Goal: Task Accomplishment & Management: Manage account settings

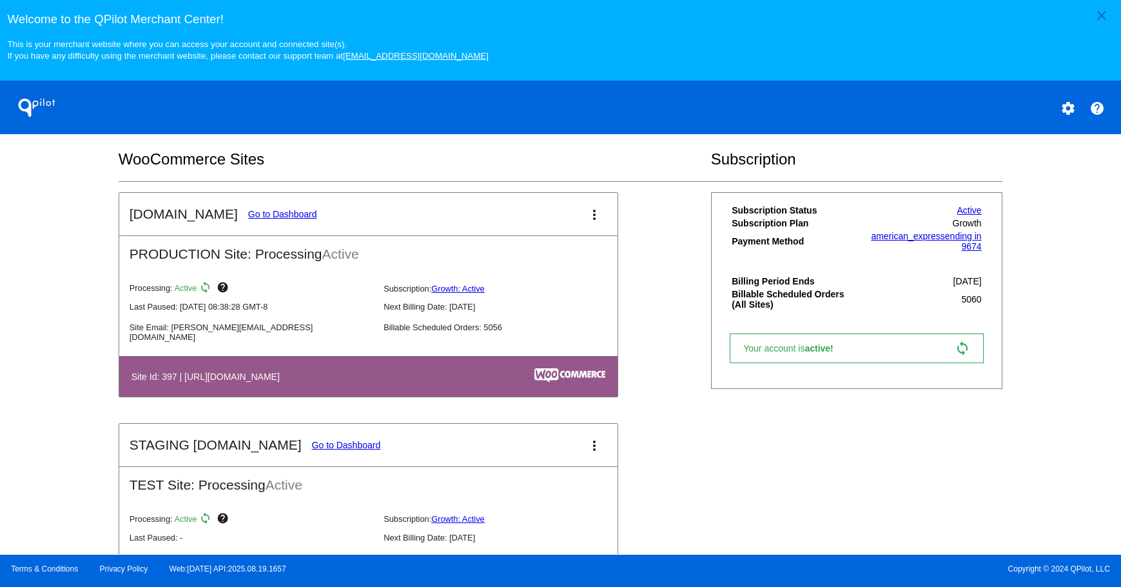
scroll to position [253, 0]
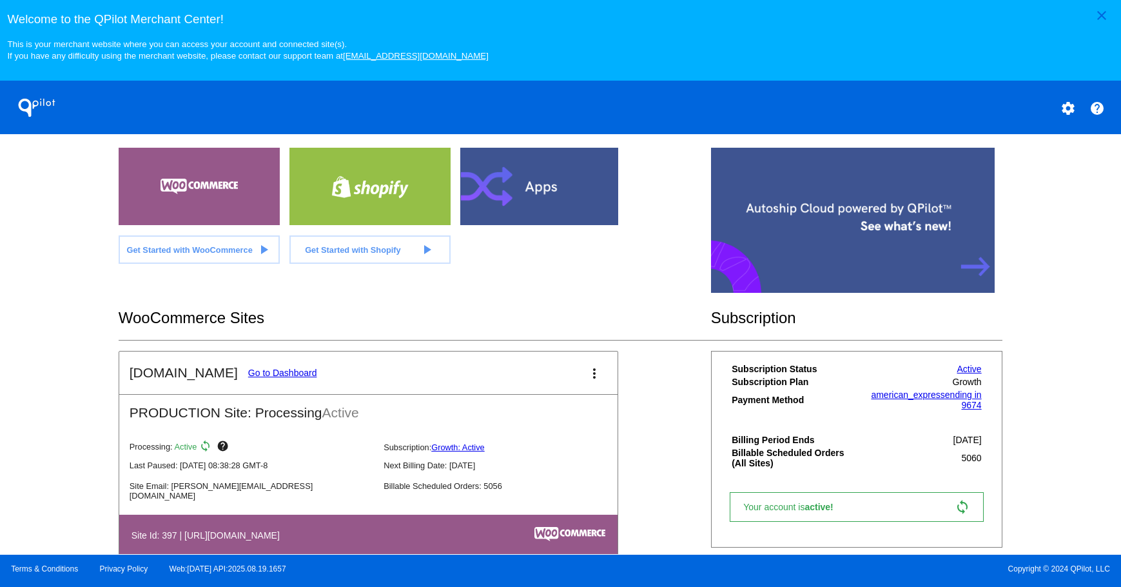
click at [271, 368] on link "Go to Dashboard" at bounding box center [282, 373] width 69 height 10
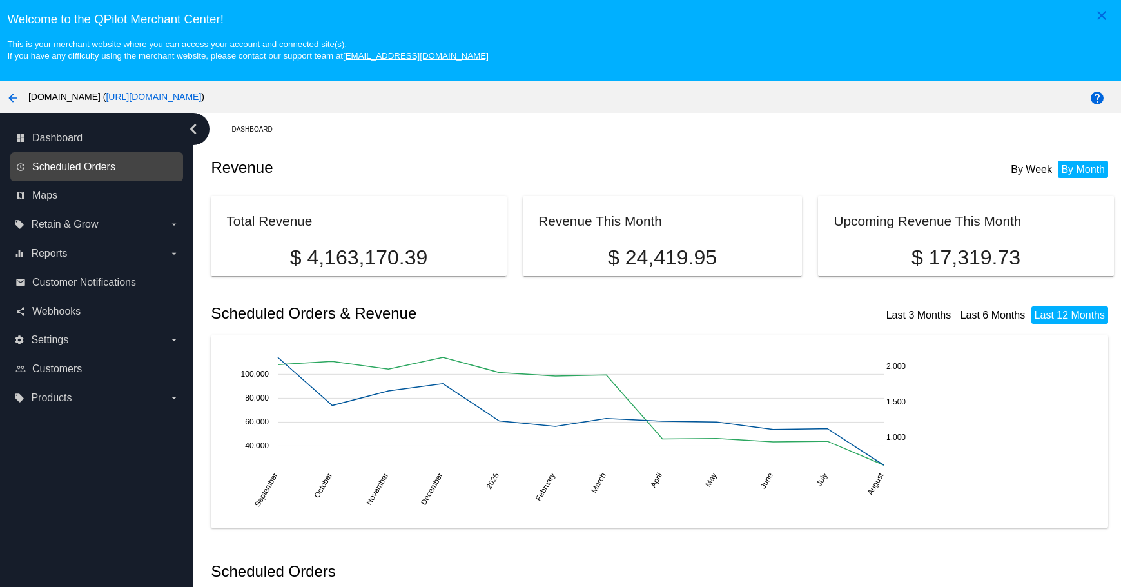
click at [68, 164] on span "Scheduled Orders" at bounding box center [73, 167] width 83 height 12
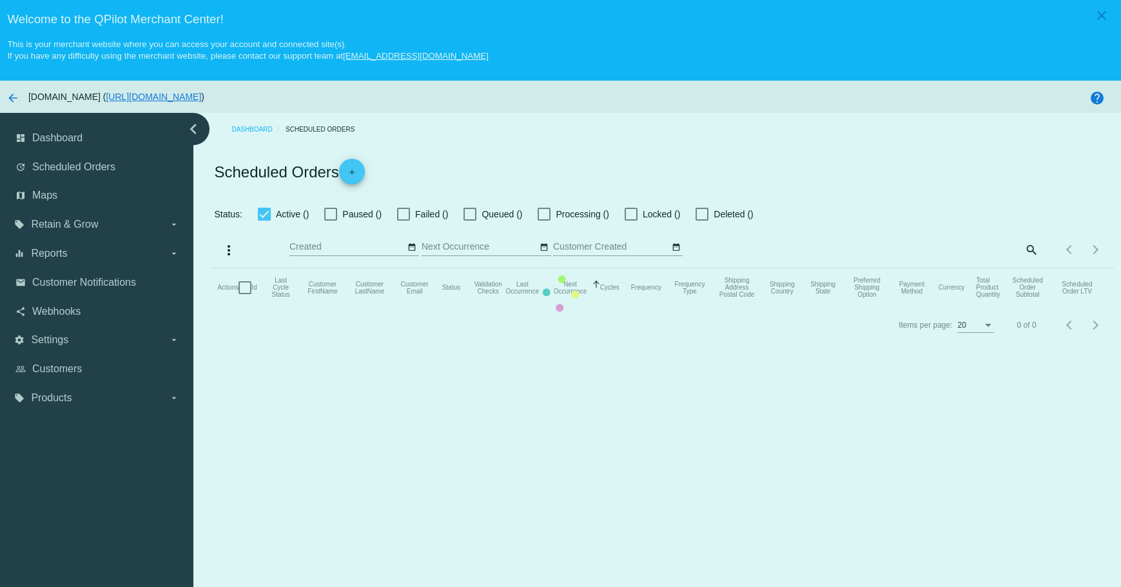
checkbox input "true"
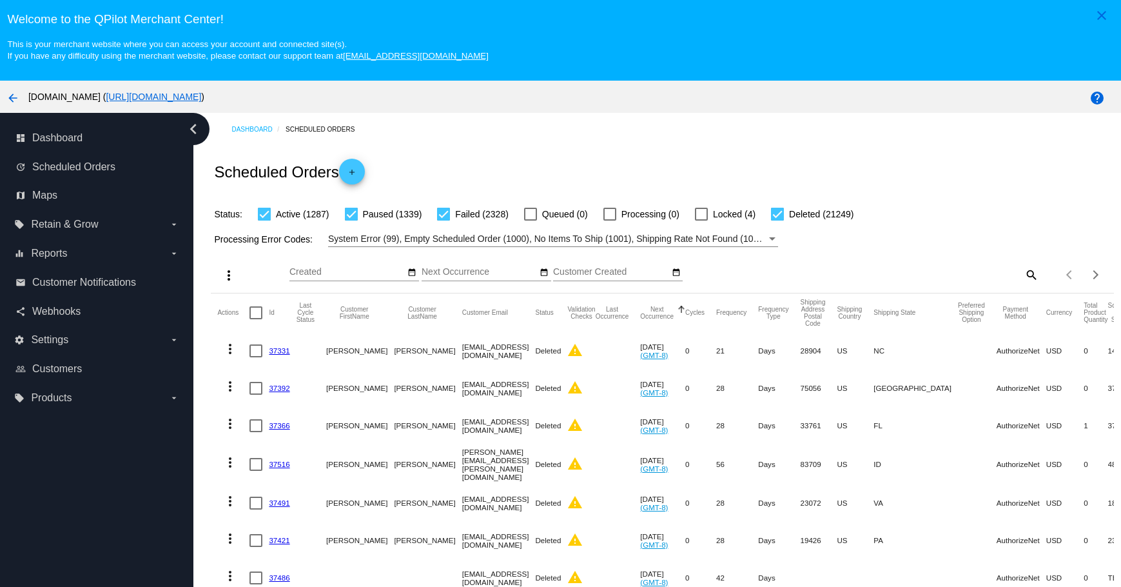
click at [1023, 267] on mat-icon "search" at bounding box center [1030, 274] width 15 height 20
click at [905, 273] on input "Search" at bounding box center [927, 272] width 225 height 10
paste input "[EMAIL_ADDRESS][DOMAIN_NAME]"
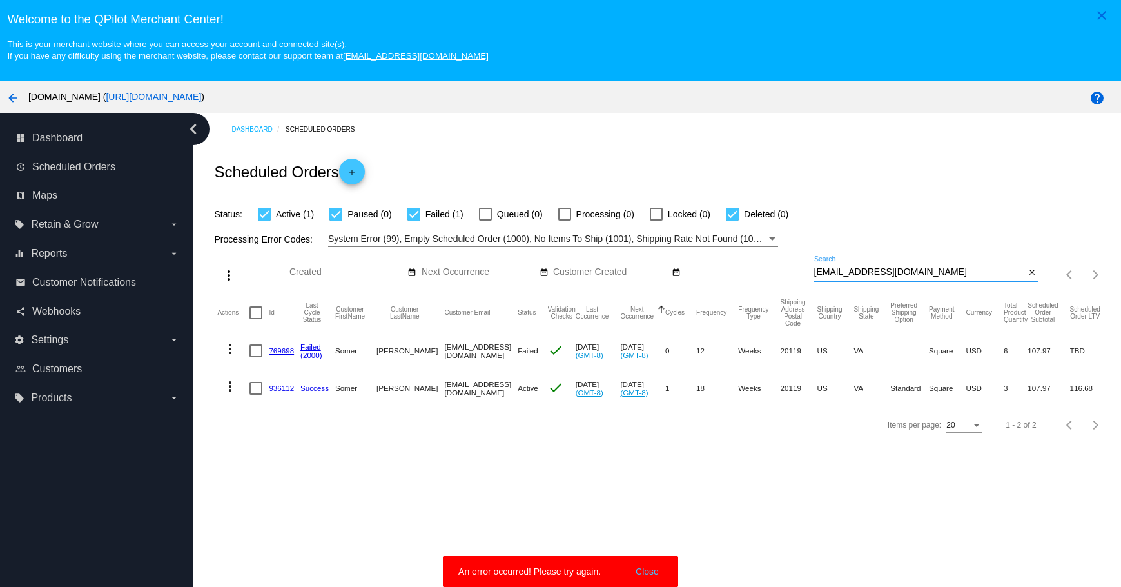
click at [233, 382] on mat-icon "more_vert" at bounding box center [229, 386] width 15 height 15
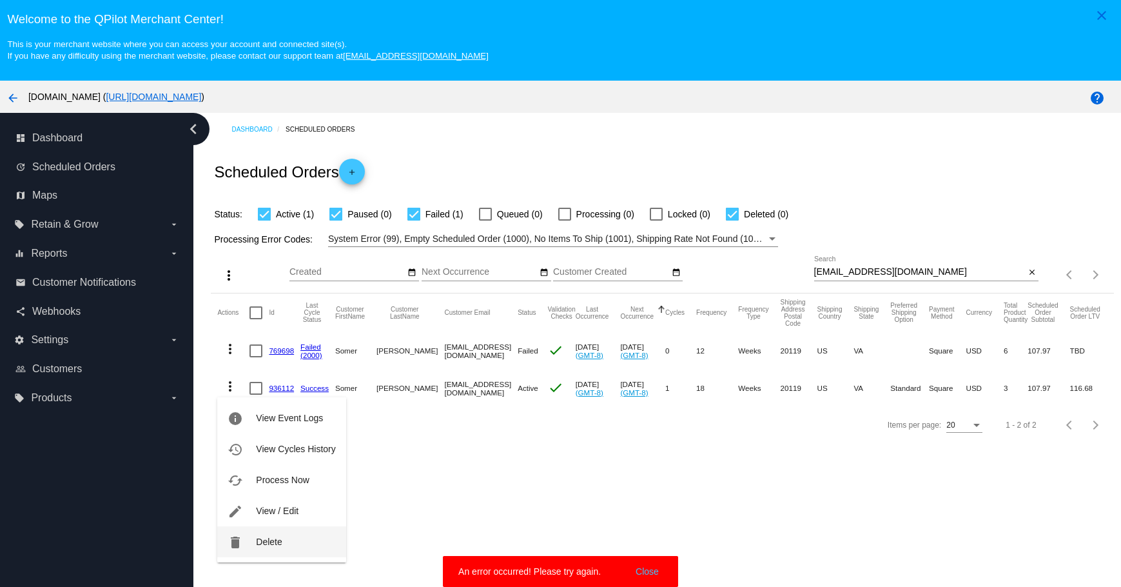
click at [254, 543] on button "delete Delete" at bounding box center [281, 541] width 128 height 31
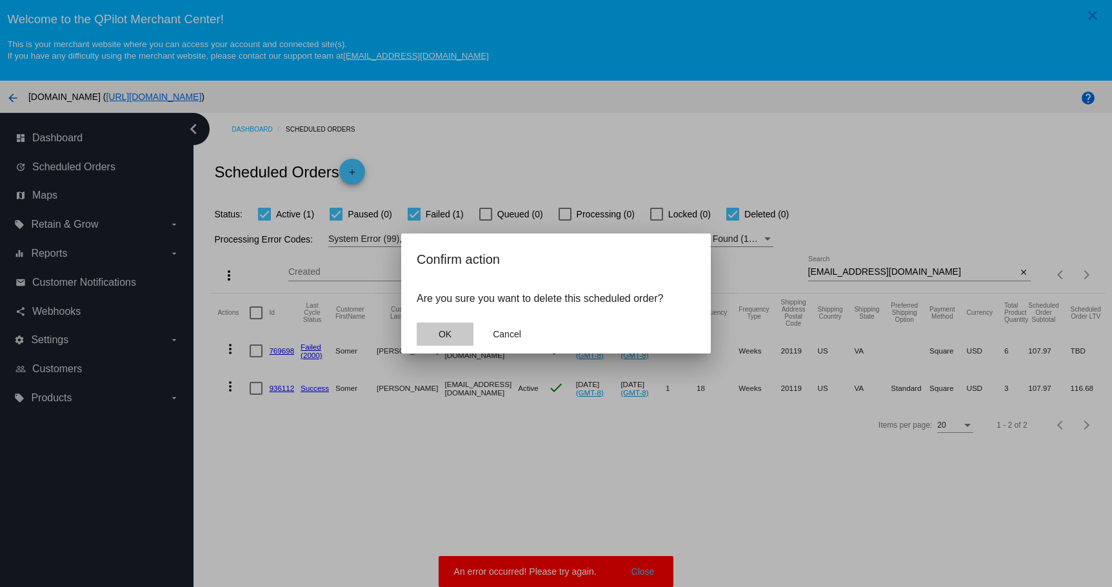
click at [446, 340] on button "OK" at bounding box center [445, 333] width 57 height 23
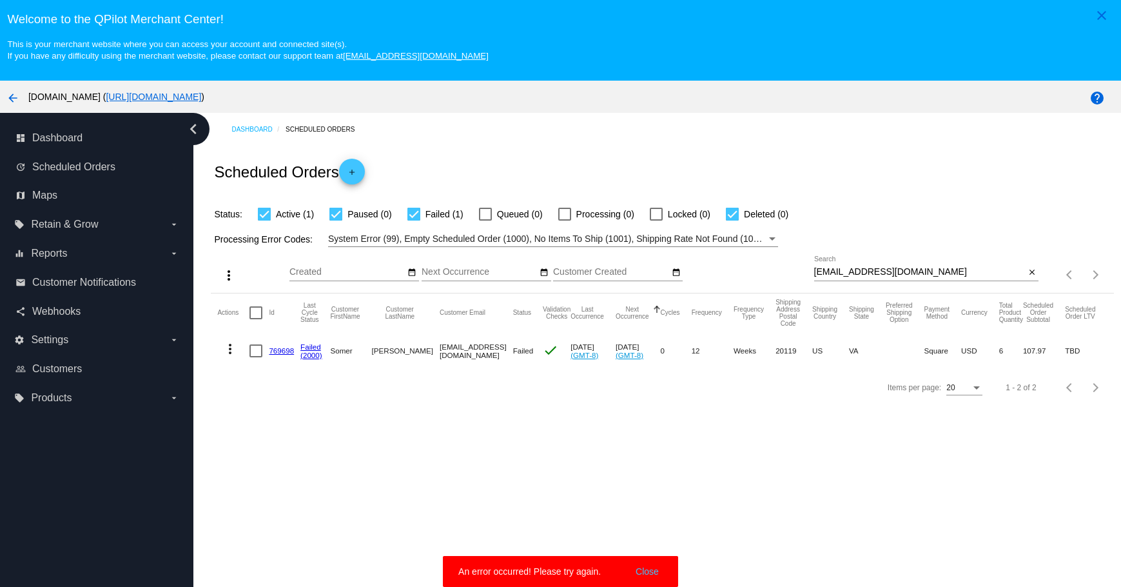
click at [992, 273] on input "[EMAIL_ADDRESS][DOMAIN_NAME]" at bounding box center [921, 272] width 212 height 10
type input "[EMAIL_ADDRESS][DOMAIN_NAME]"
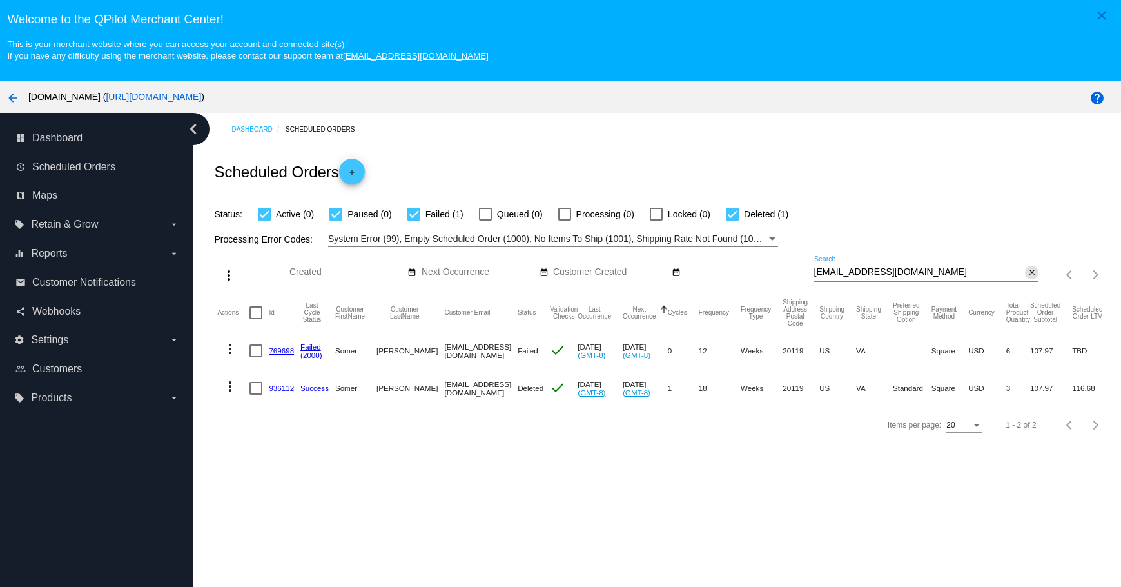
click at [1028, 274] on mat-icon "close" at bounding box center [1032, 273] width 9 height 10
